Goal: Task Accomplishment & Management: Use online tool/utility

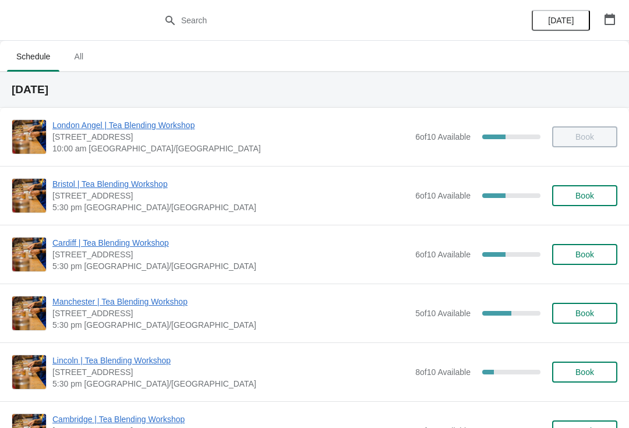
click at [138, 231] on div "[GEOGRAPHIC_DATA] | Tea Blending Workshop [STREET_ADDRESS] 5:30 pm [GEOGRAPHIC_…" at bounding box center [314, 254] width 629 height 59
click at [158, 242] on span "Cardiff | Tea Blending Workshop" at bounding box center [230, 243] width 357 height 12
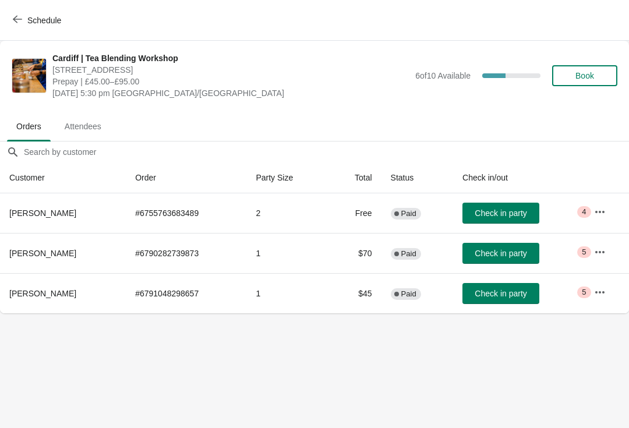
click at [496, 214] on span "Check in party" at bounding box center [500, 212] width 52 height 9
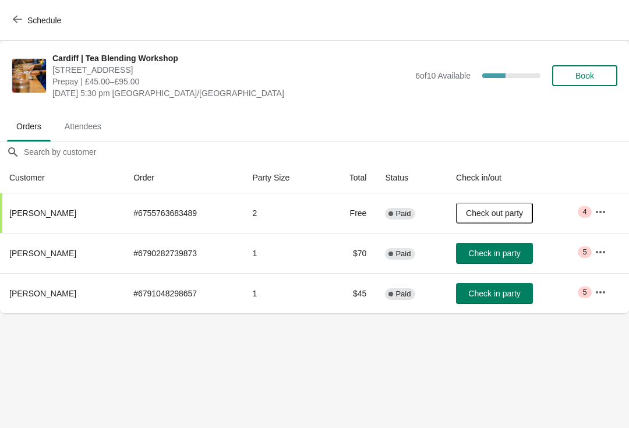
click at [600, 250] on icon "button" at bounding box center [600, 252] width 12 height 12
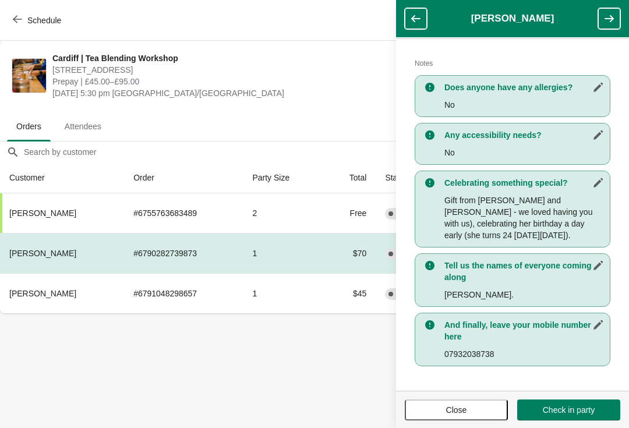
click at [367, 343] on body "Schedule [GEOGRAPHIC_DATA] | Tea Blending Workshop [STREET_ADDRESS] Prepay | £4…" at bounding box center [314, 214] width 629 height 428
click at [422, 10] on button "button" at bounding box center [416, 18] width 22 height 21
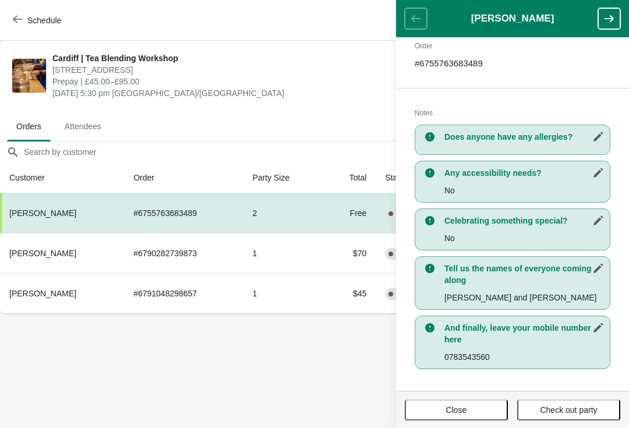
scroll to position [195, 0]
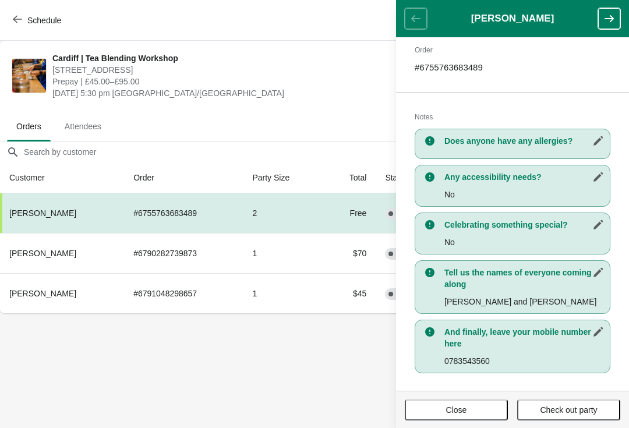
click at [601, 24] on button "button" at bounding box center [609, 18] width 22 height 21
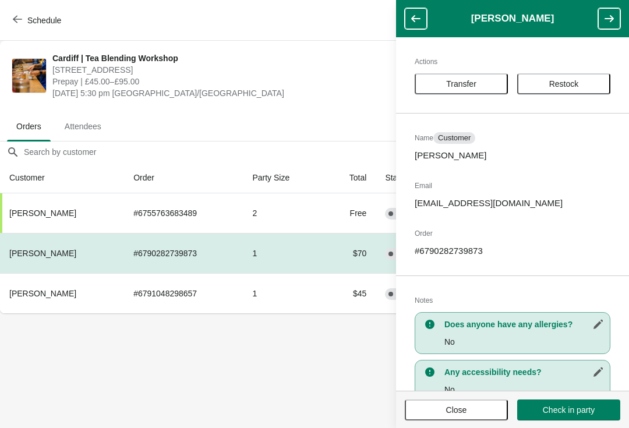
click at [607, 27] on button "button" at bounding box center [609, 18] width 22 height 21
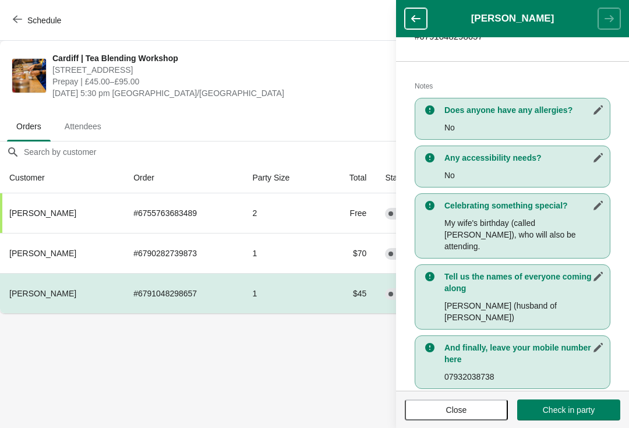
scroll to position [214, 0]
click at [406, 28] on button "button" at bounding box center [416, 18] width 22 height 21
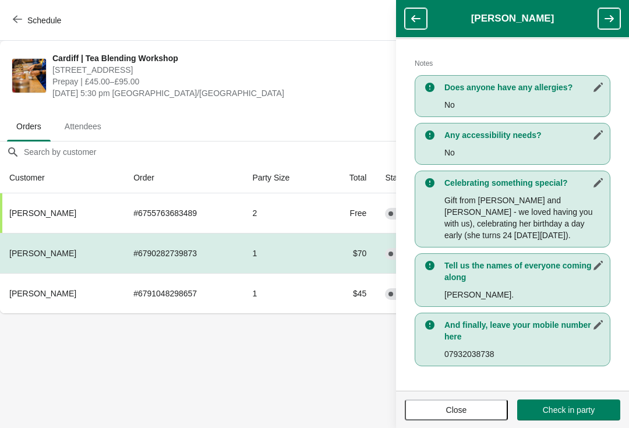
scroll to position [237, 0]
click at [255, 295] on td "1" at bounding box center [283, 293] width 81 height 40
click at [41, 291] on span "[PERSON_NAME]" at bounding box center [42, 293] width 67 height 9
click at [605, 17] on icon "button" at bounding box center [609, 19] width 12 height 12
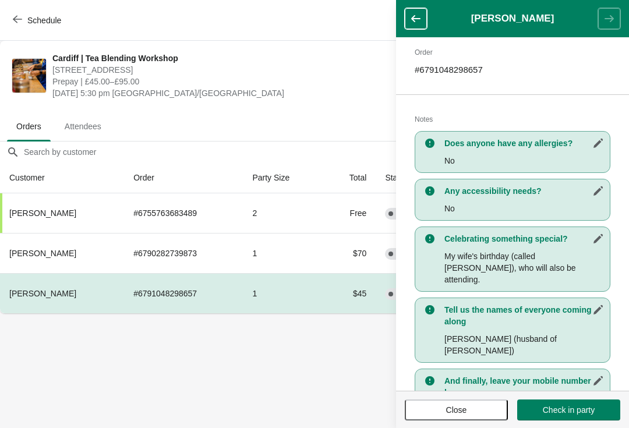
scroll to position [180, 0]
